Goal: Task Accomplishment & Management: Manage account settings

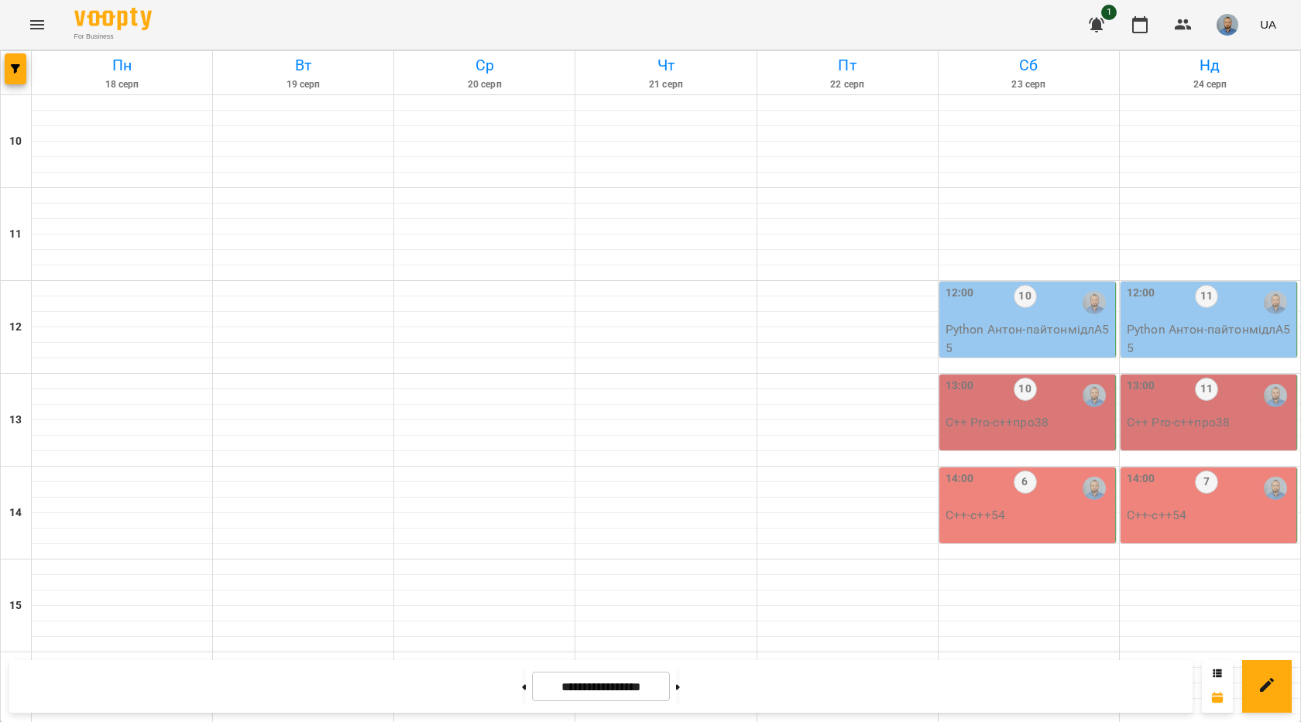
scroll to position [495, 0]
click at [610, 687] on input "**********" at bounding box center [601, 687] width 138 height 30
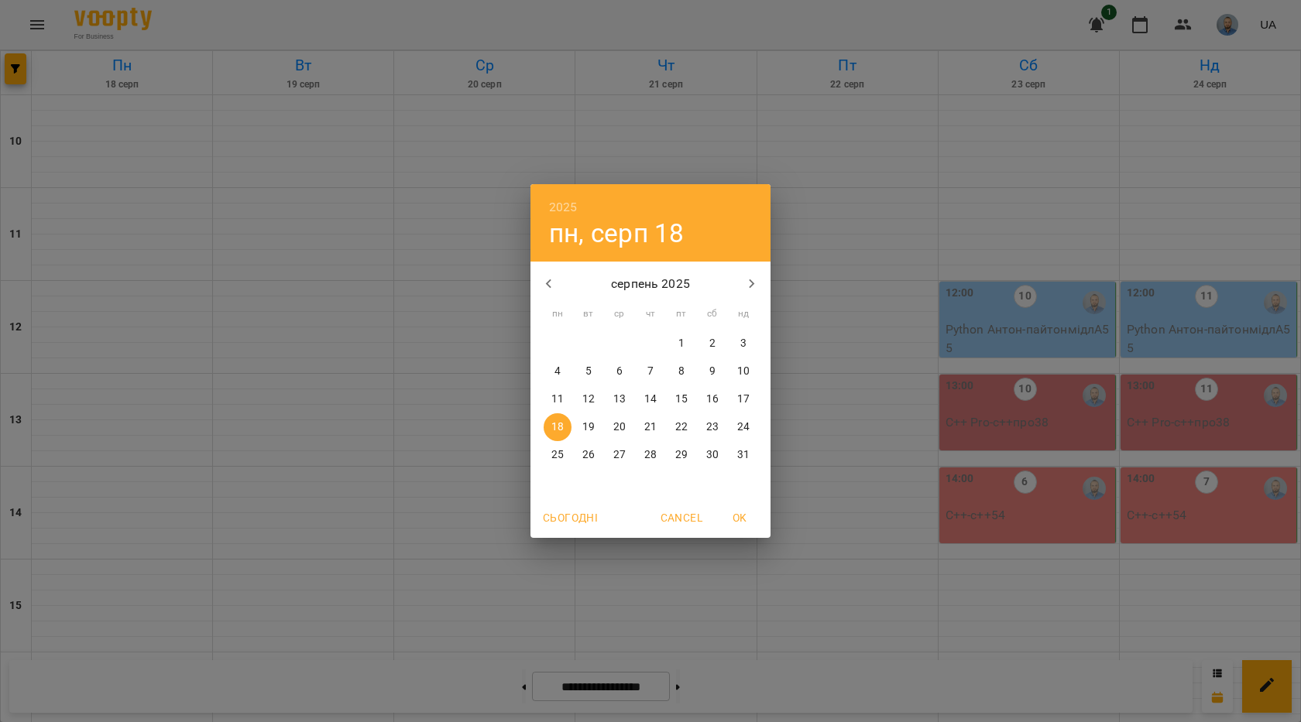
click at [947, 635] on div "2025 пн, серп [DATE] вт ср чт пт сб нд 28 29 30 31 1 2 3 4 5 6 7 8 9 10 11 12 1…" at bounding box center [650, 361] width 1301 height 722
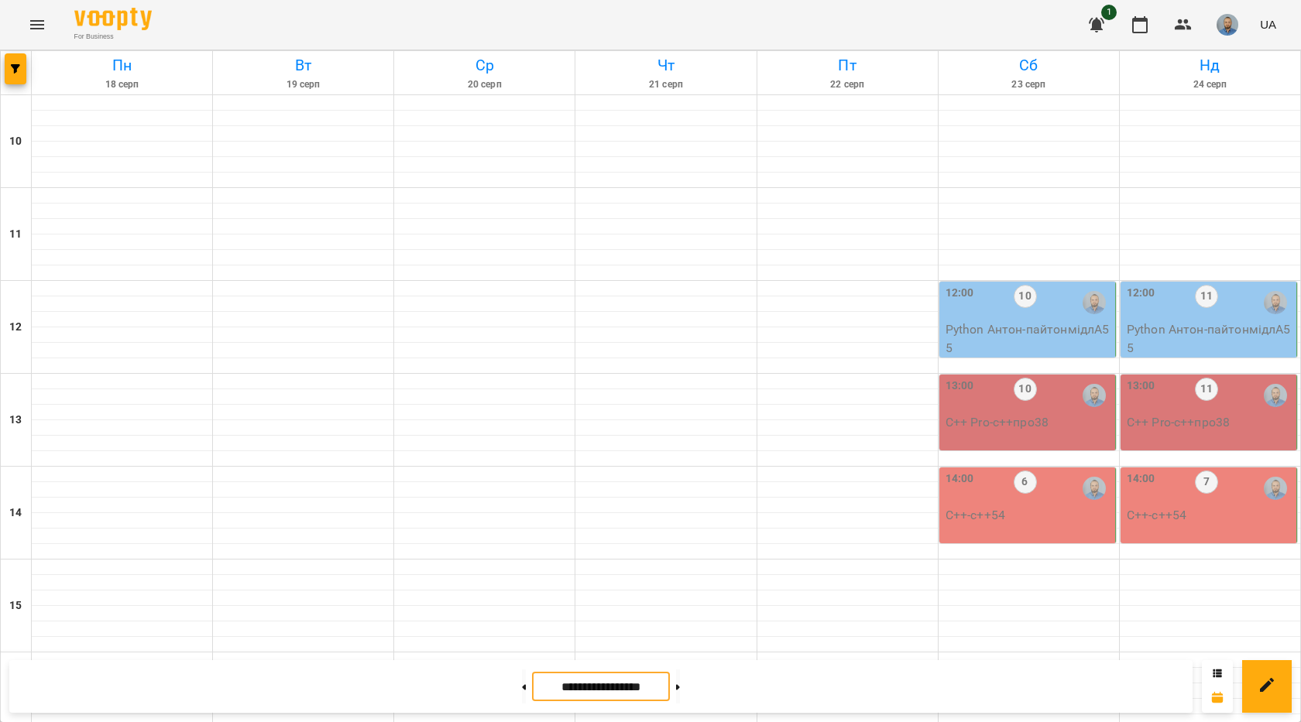
scroll to position [573, 0]
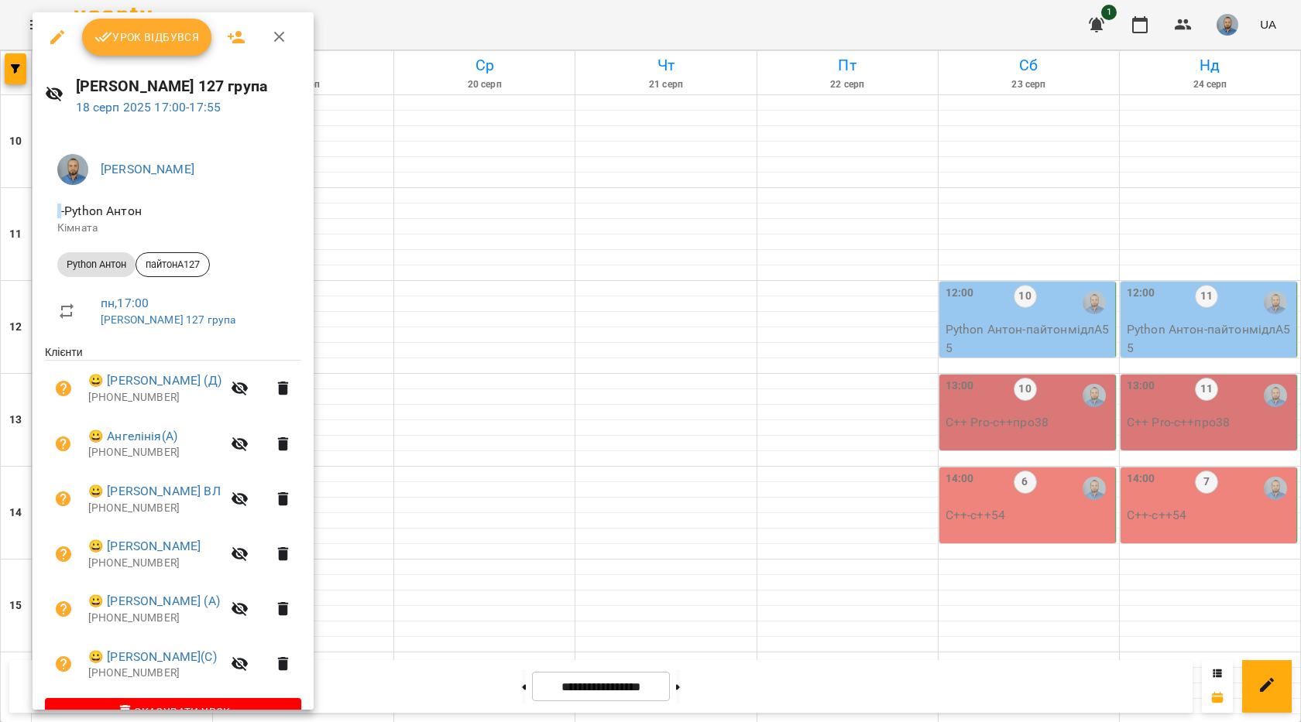
click at [502, 117] on div at bounding box center [650, 361] width 1301 height 722
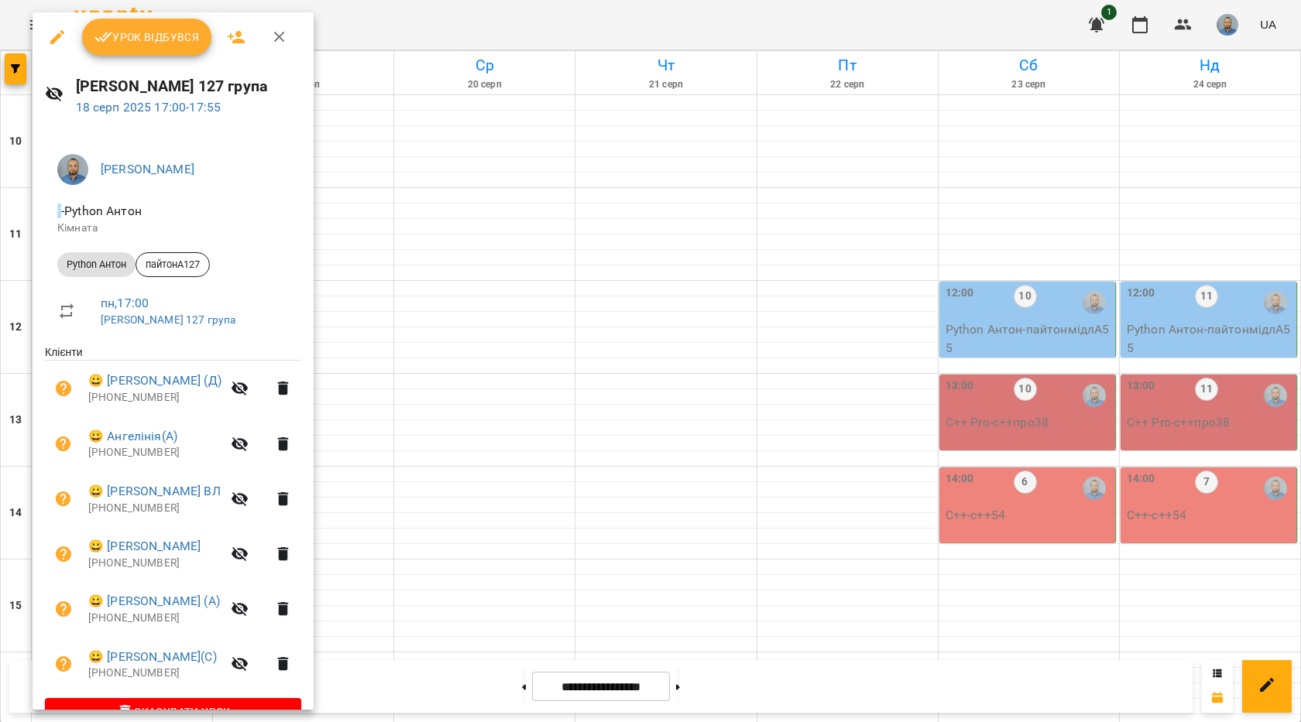
click at [187, 46] on span "Урок відбувся" at bounding box center [146, 37] width 105 height 19
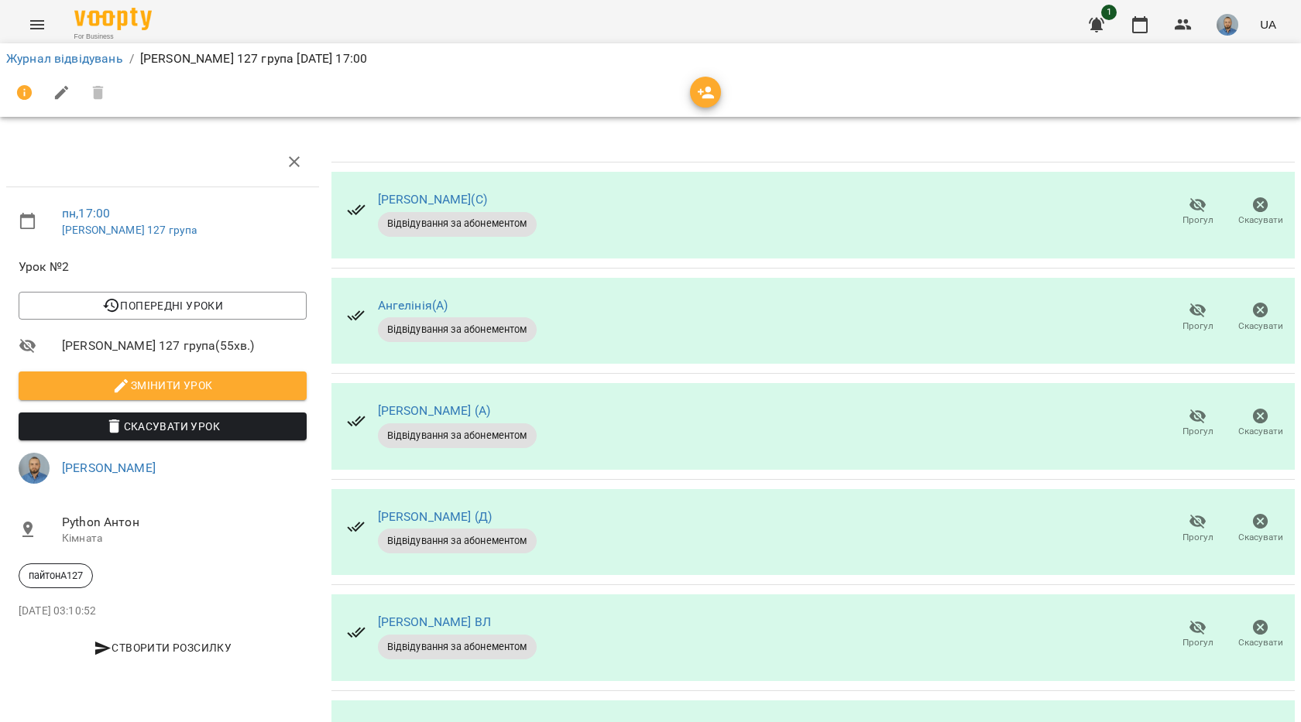
click at [1175, 413] on span "Прогул" at bounding box center [1197, 422] width 44 height 31
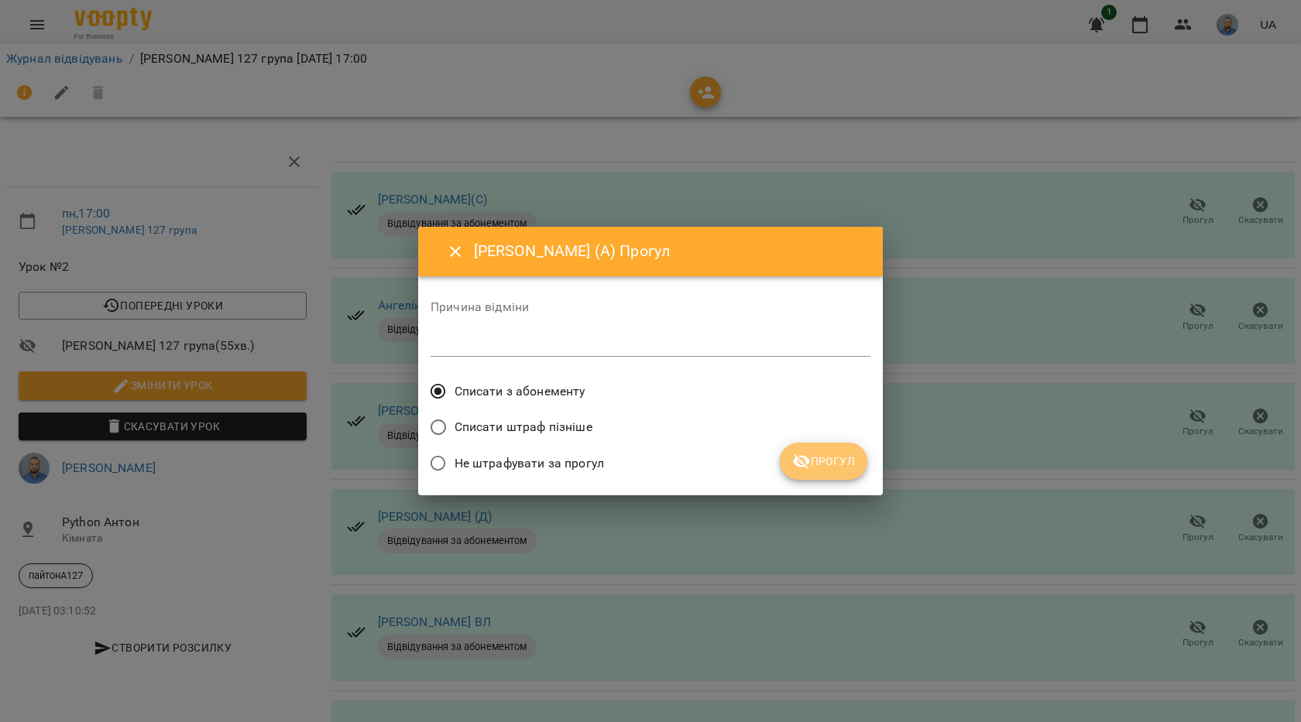
click at [817, 460] on span "Прогул" at bounding box center [823, 461] width 63 height 19
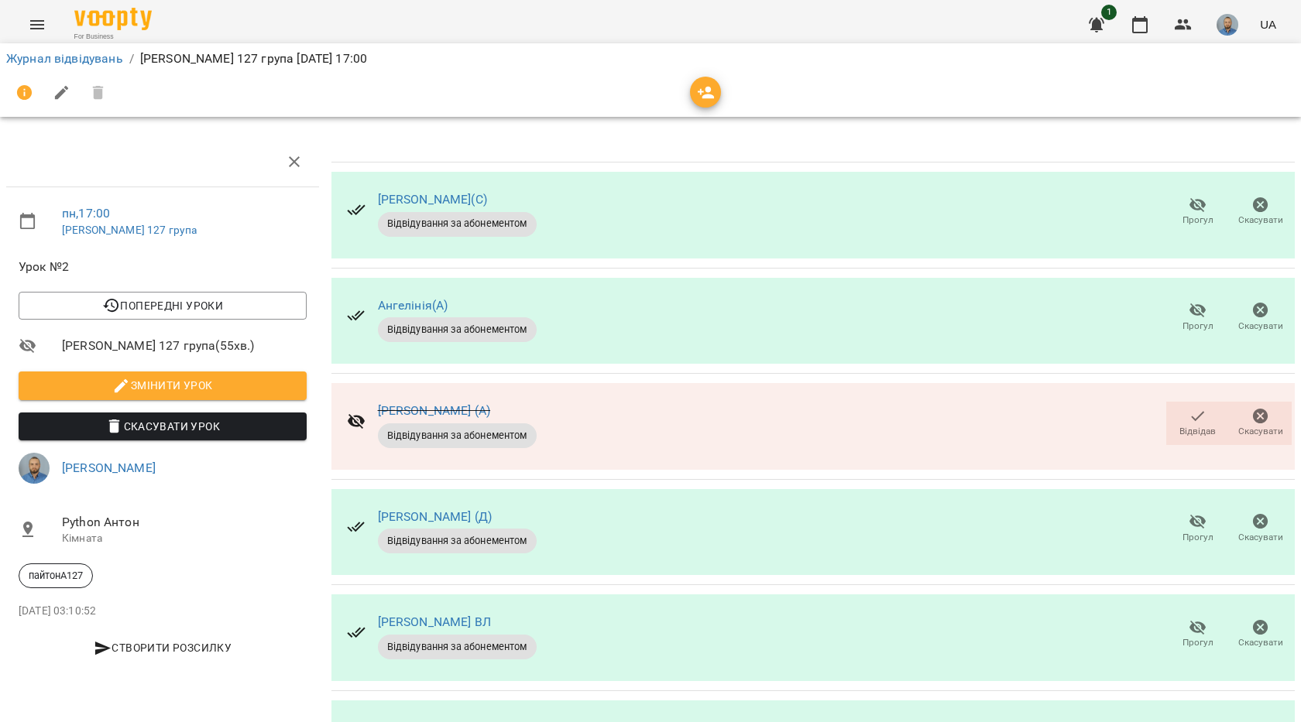
click at [718, 94] on span "button" at bounding box center [705, 93] width 31 height 19
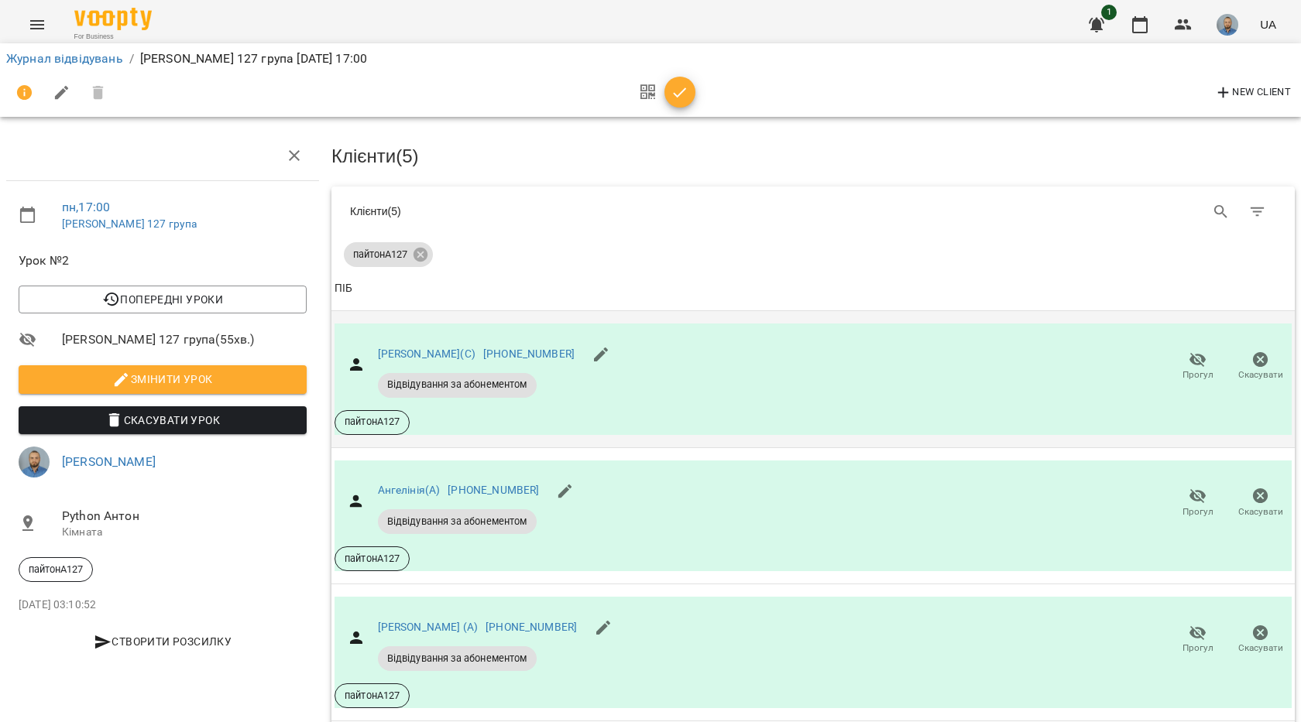
scroll to position [14, 0]
click at [1188, 356] on icon "button" at bounding box center [1197, 360] width 19 height 19
click at [1208, 619] on button "Прогул" at bounding box center [1197, 640] width 63 height 43
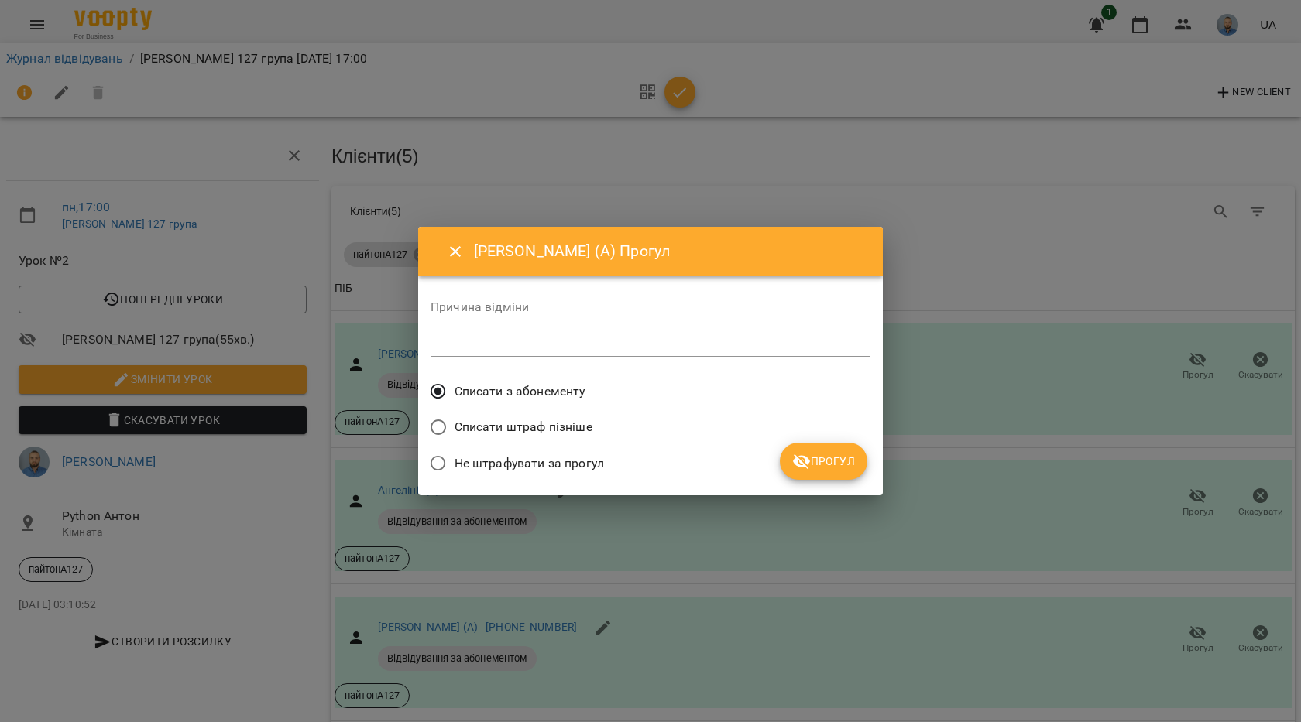
click at [824, 454] on span "Прогул" at bounding box center [823, 461] width 63 height 19
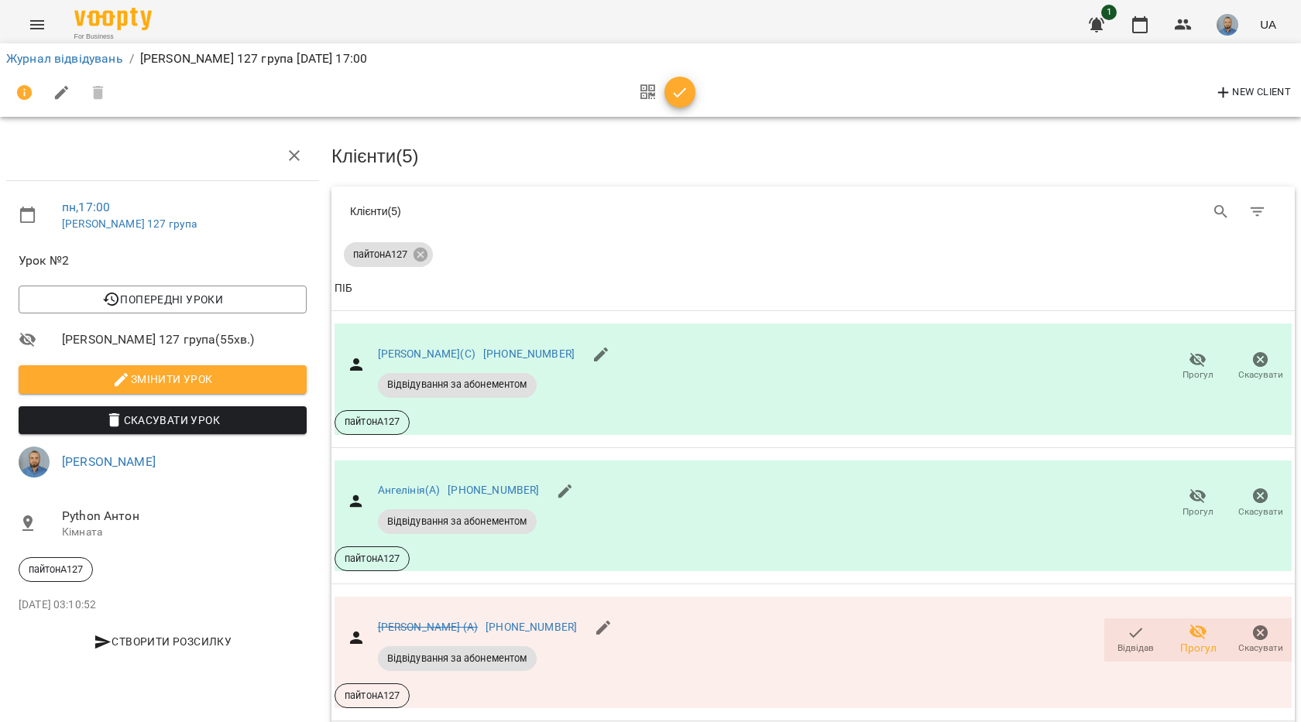
scroll to position [478, 0]
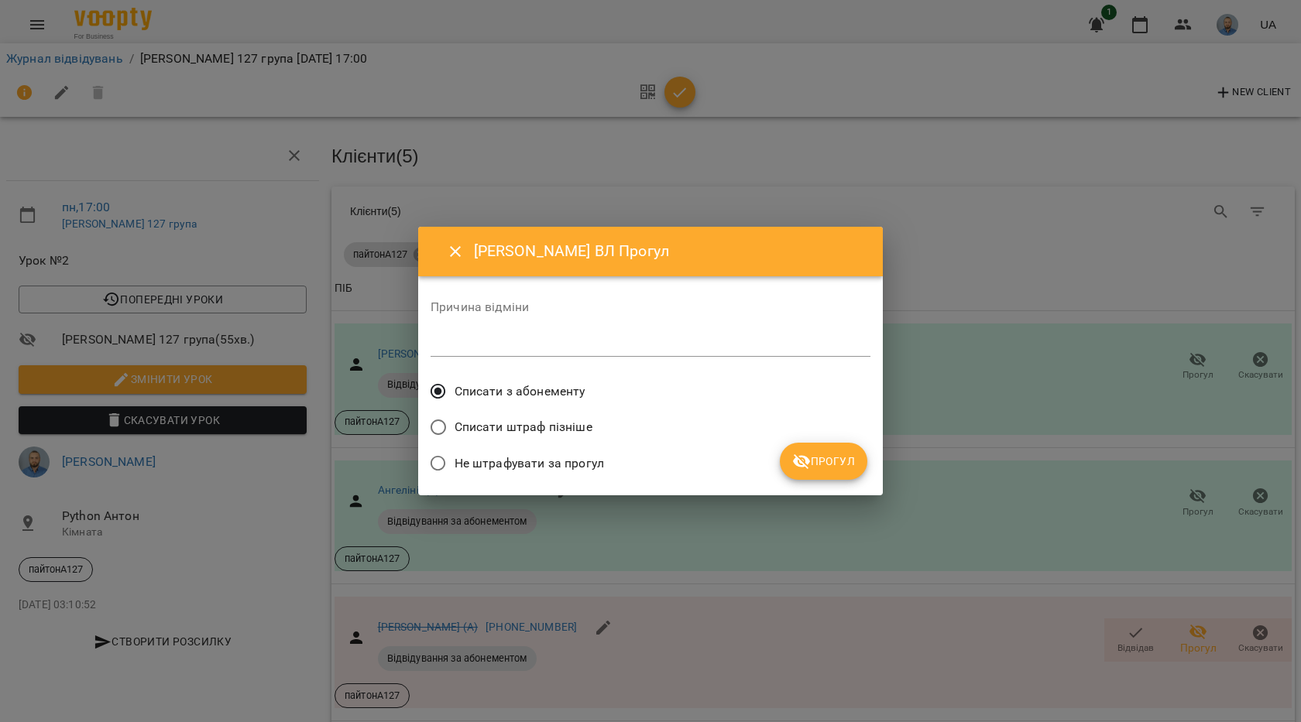
click at [841, 447] on button "Прогул" at bounding box center [823, 461] width 87 height 37
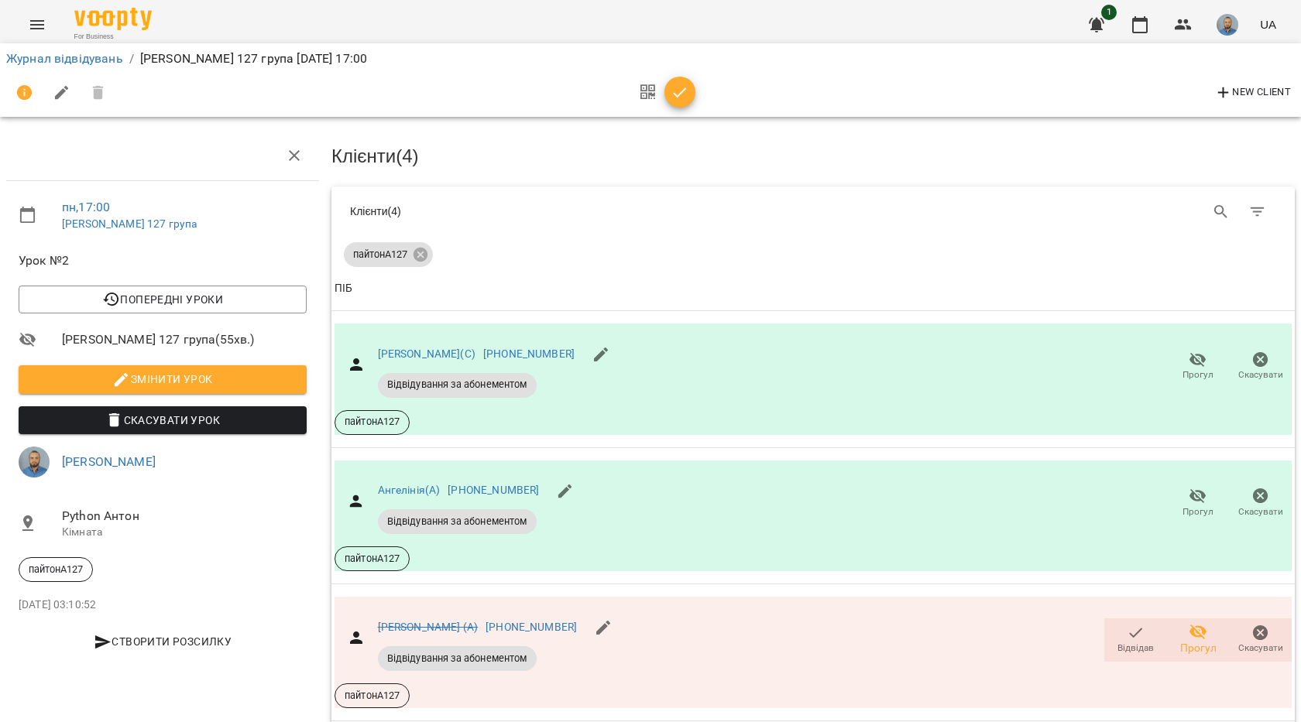
click at [674, 84] on icon "button" at bounding box center [679, 93] width 19 height 19
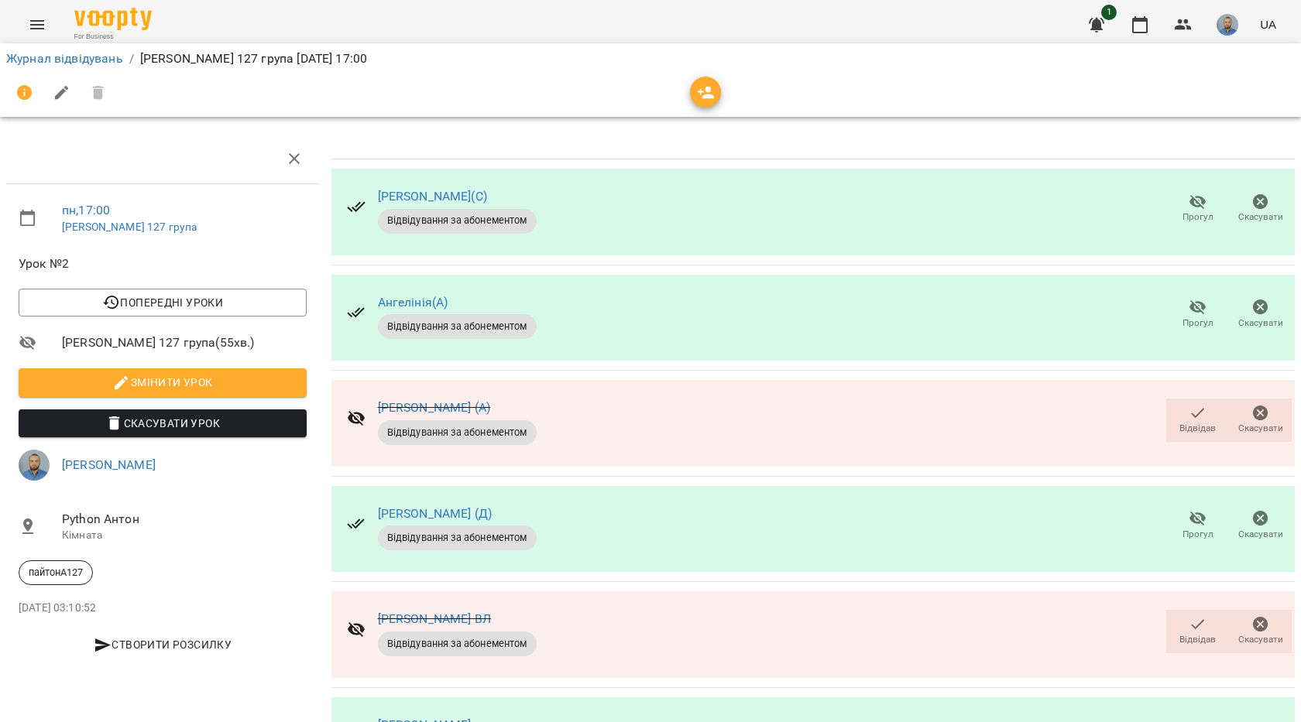
scroll to position [0, 0]
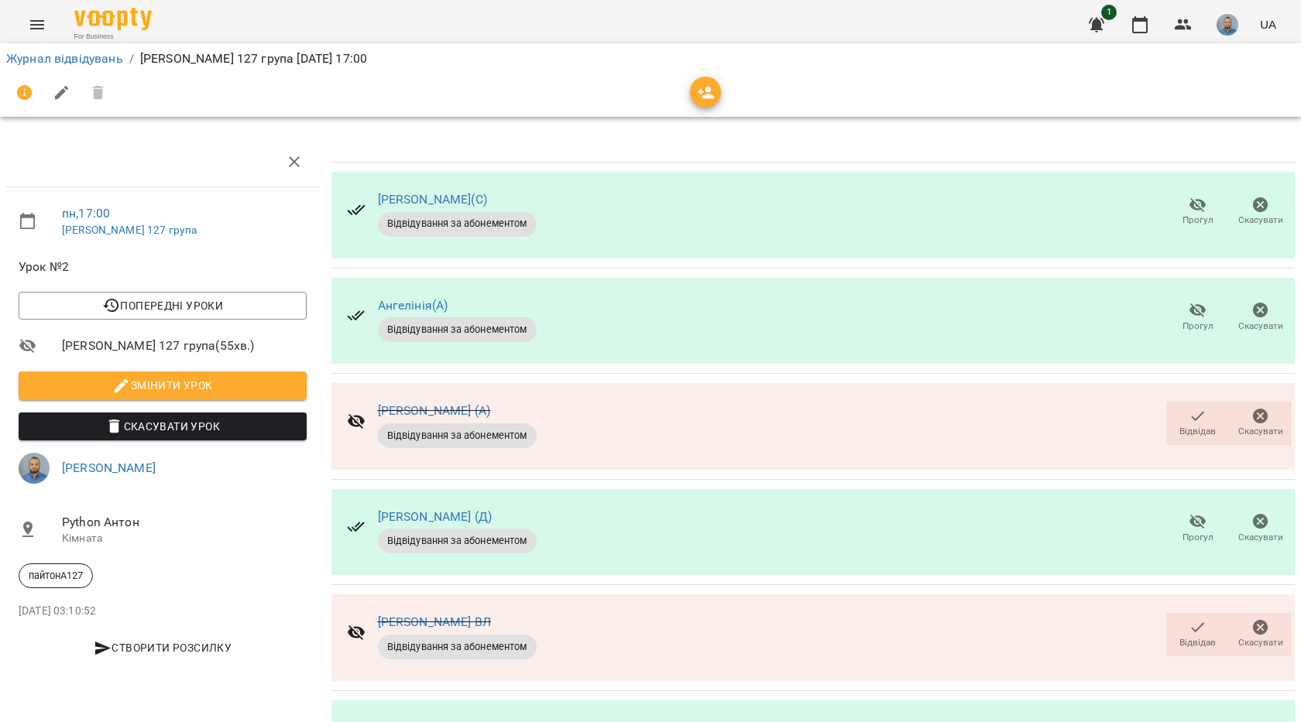
click at [1195, 429] on span "Відвідав" at bounding box center [1197, 431] width 36 height 13
